Goal: Find specific page/section: Find specific page/section

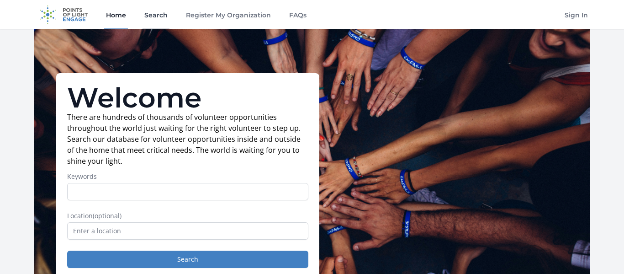
click at [156, 12] on link "Search" at bounding box center [156, 14] width 27 height 29
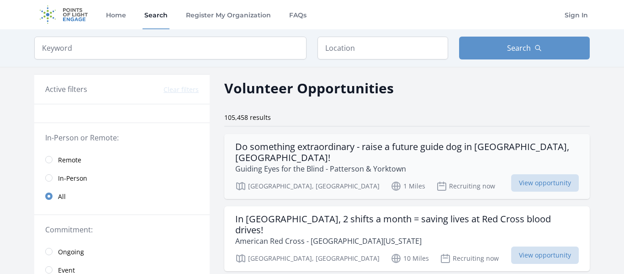
click at [252, 163] on p "Guiding Eyes for the Blind - Patterson & Yorktown" at bounding box center [406, 168] width 343 height 11
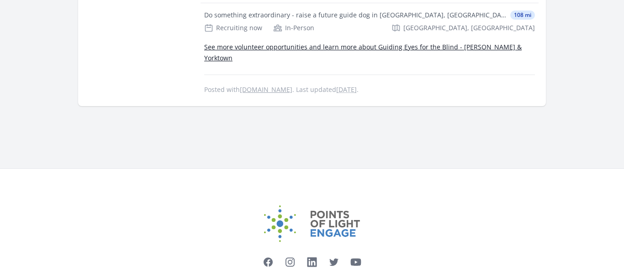
scroll to position [575, 0]
